Goal: Book appointment/travel/reservation

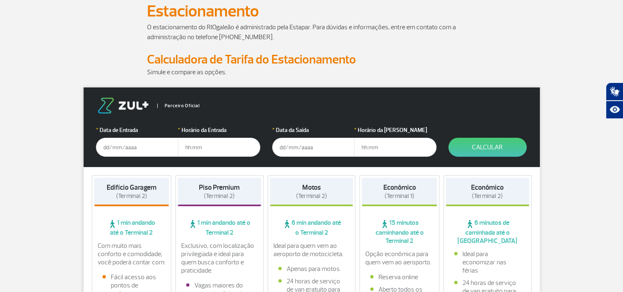
scroll to position [41, 0]
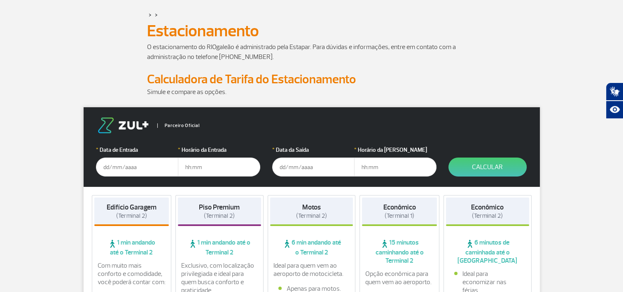
click at [144, 171] on input "text" at bounding box center [137, 166] width 82 height 19
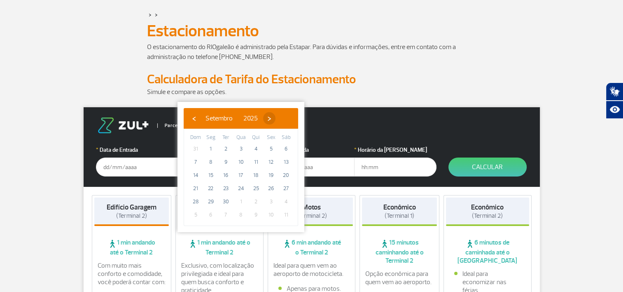
click at [276, 117] on span "›" at bounding box center [269, 118] width 12 height 12
click at [242, 163] on span "8" at bounding box center [240, 161] width 13 height 13
type input "[DATE]"
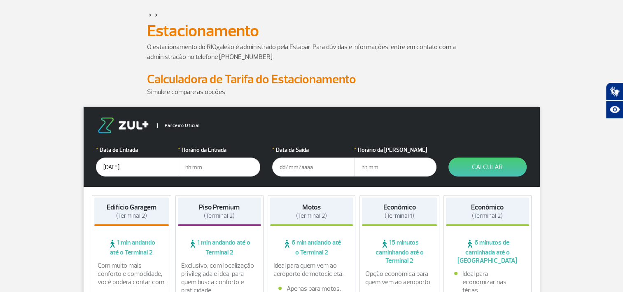
click at [211, 166] on input "text" at bounding box center [219, 166] width 82 height 19
type input "07:00"
click at [318, 168] on input "text" at bounding box center [313, 166] width 82 height 19
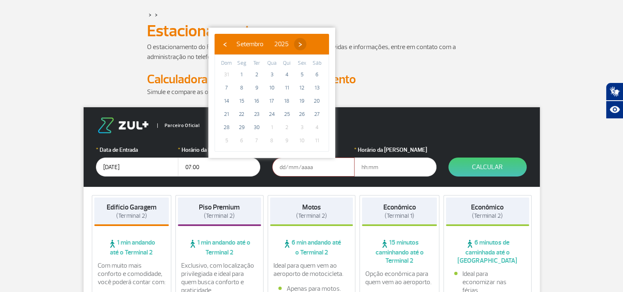
click at [306, 42] on span "›" at bounding box center [300, 44] width 12 height 12
click at [287, 114] on span "23" at bounding box center [286, 113] width 13 height 13
type input "[DATE]"
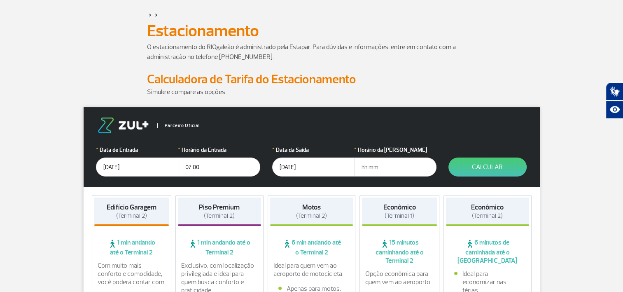
click at [382, 163] on input "text" at bounding box center [395, 166] width 82 height 19
type input "07:00"
click at [468, 131] on div "Parceiro Oficial" at bounding box center [312, 125] width 432 height 16
click at [496, 168] on button "Calcular" at bounding box center [488, 166] width 78 height 19
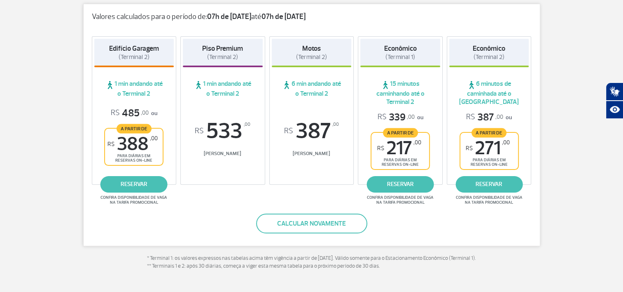
scroll to position [165, 0]
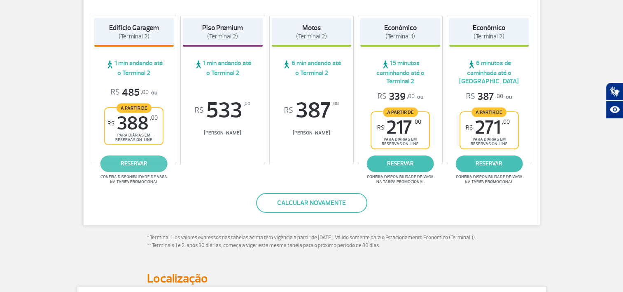
click at [145, 165] on link "reservar" at bounding box center [133, 163] width 67 height 16
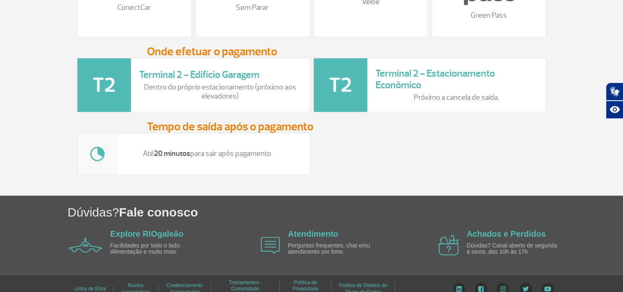
scroll to position [1075, 0]
